Goal: Transaction & Acquisition: Download file/media

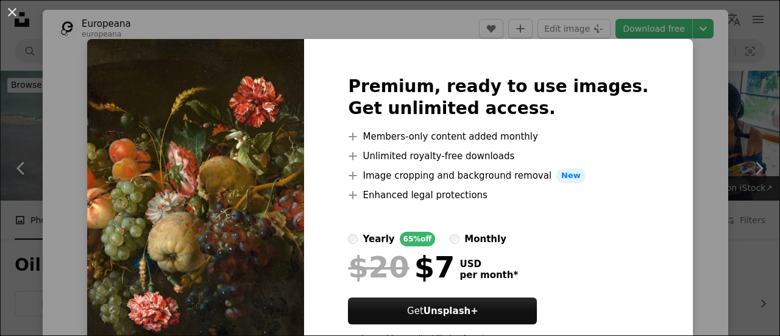
scroll to position [422, 0]
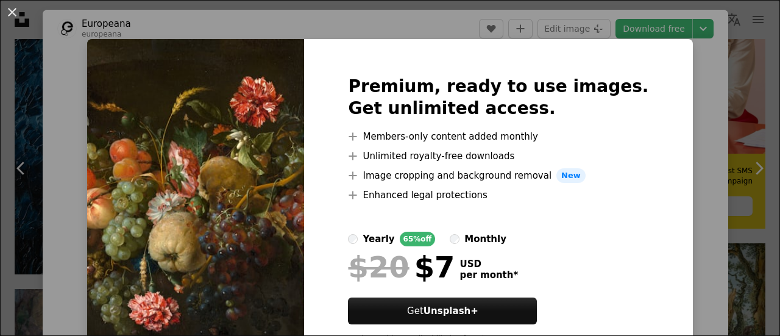
click at [692, 113] on div "An X shape Premium, ready to use images. Get unlimited access. A plus sign Memb…" at bounding box center [390, 168] width 780 height 336
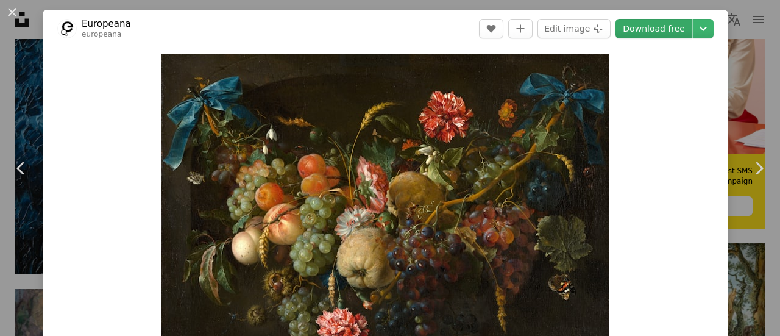
click at [641, 22] on link "Download free" at bounding box center [653, 28] width 77 height 19
